Goal: Task Accomplishment & Management: Manage account settings

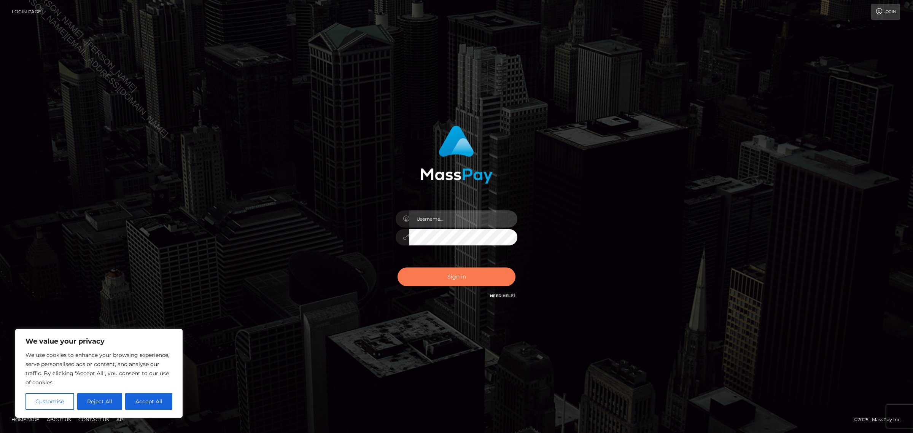
type input "[PERSON_NAME]"
click at [463, 281] on button "Sign in" at bounding box center [456, 276] width 118 height 19
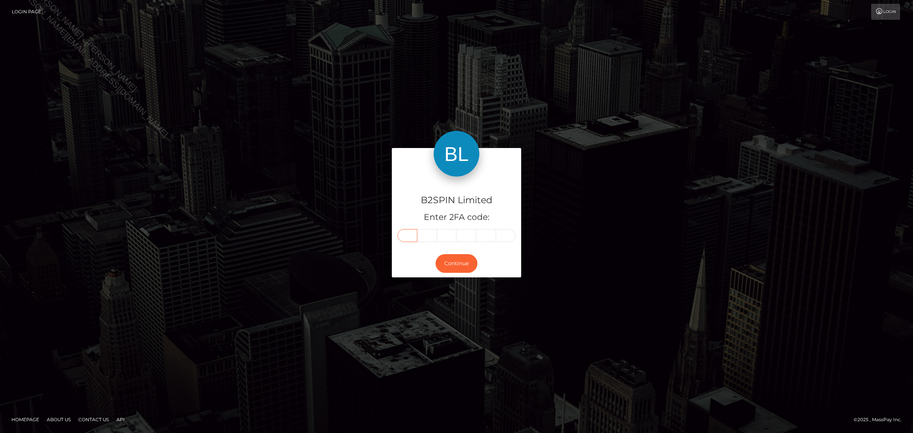
click at [415, 235] on input "text" at bounding box center [407, 235] width 20 height 13
type input "0"
type input "7"
type input "4"
type input "1"
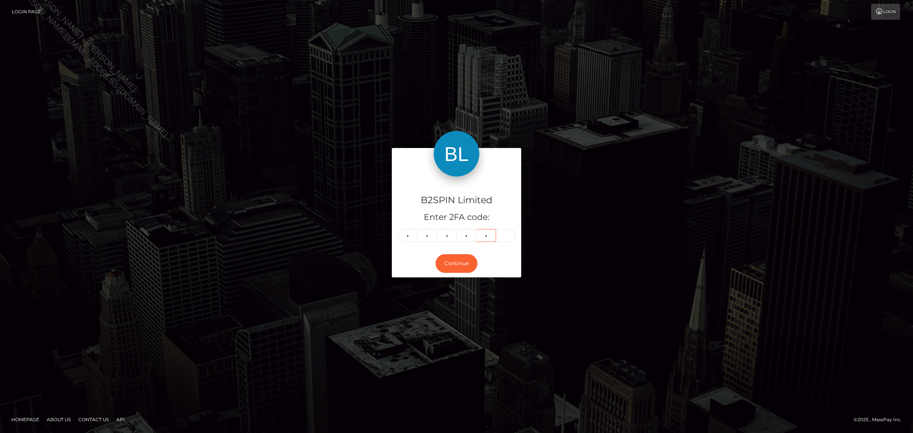
type input "7"
type input "2"
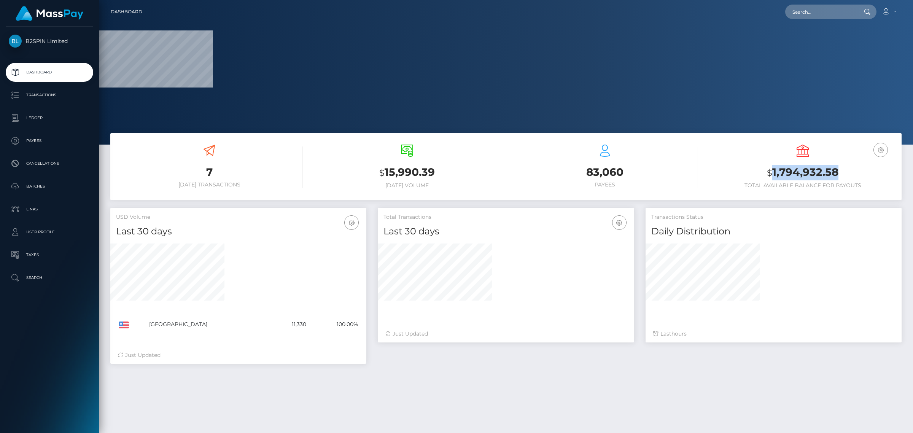
drag, startPoint x: 848, startPoint y: 167, endPoint x: 770, endPoint y: 167, distance: 77.6
click at [770, 167] on h3 "$ 1,794,932.58" at bounding box center [802, 173] width 186 height 16
copy h3 "1,794,932.58"
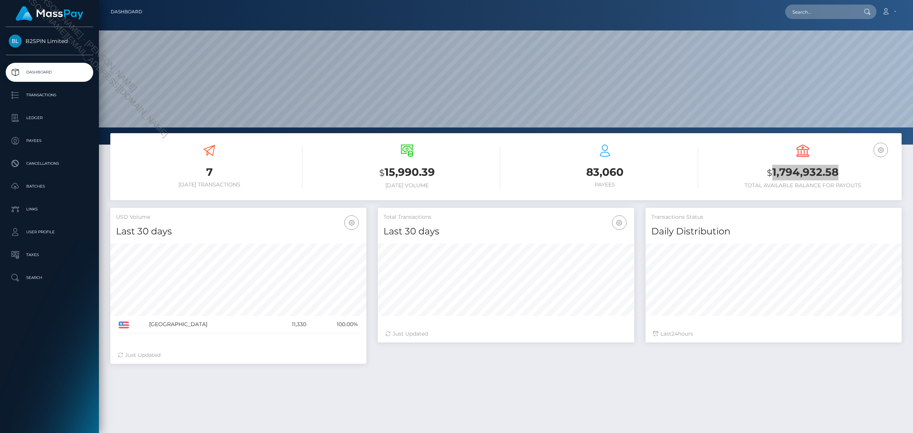
scroll to position [134, 256]
